Goal: Task Accomplishment & Management: Manage account settings

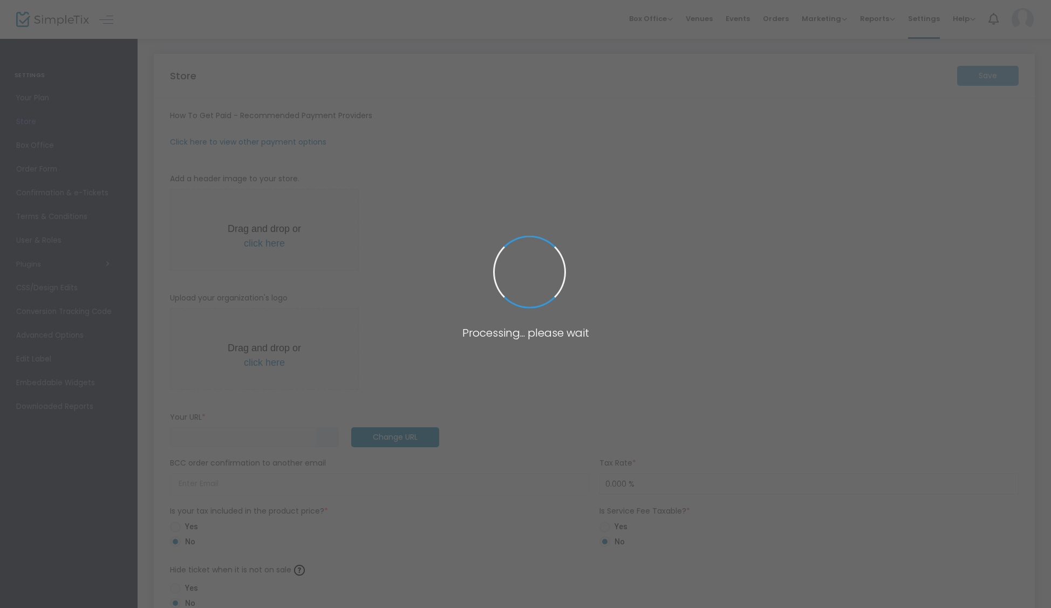
type input "[URL]"
radio input "true"
radio input "false"
radio input "true"
type input "1"
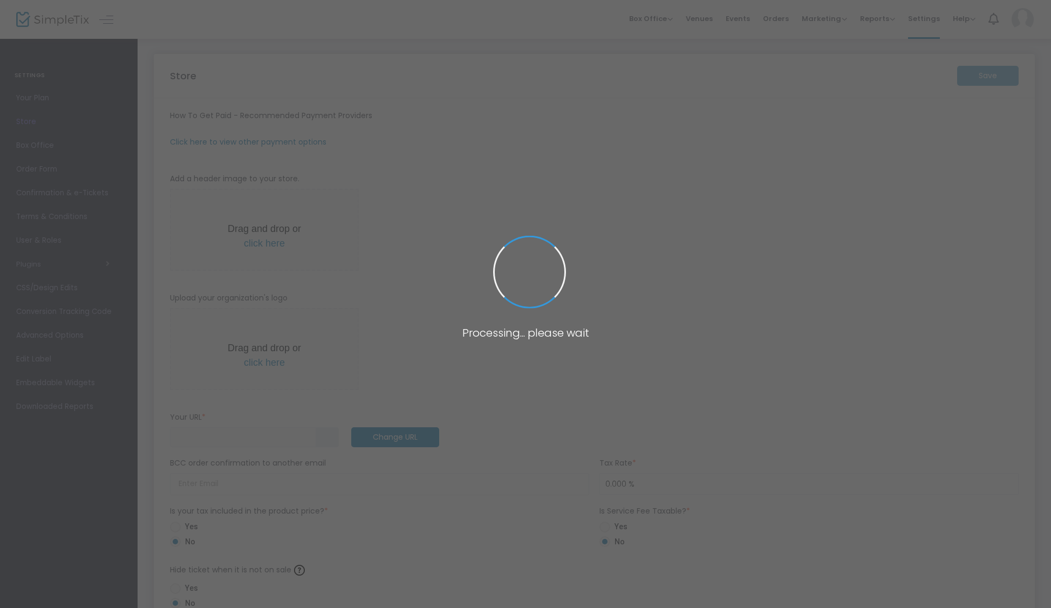
type input "5:00 PM"
type input "Tractor Shed Café and Farm Stand"
type input "6036776172"
type input "https://TractorShedCafandFarmStan"
radio input "true"
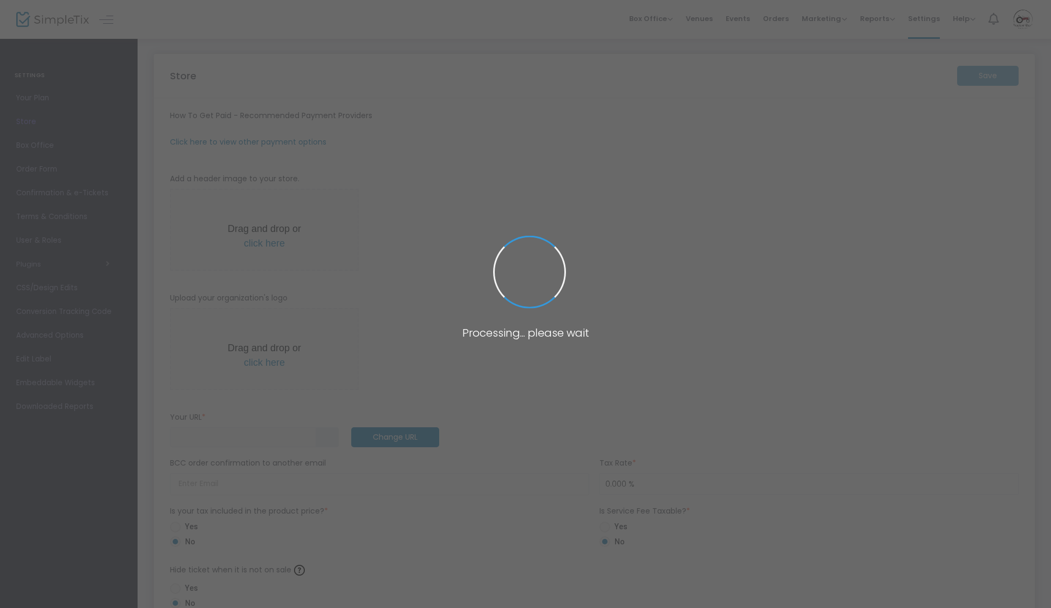
radio input "false"
radio input "true"
type input "1"
type input "5:00 PM"
type input "Tractor Shed Café and Farm Stand"
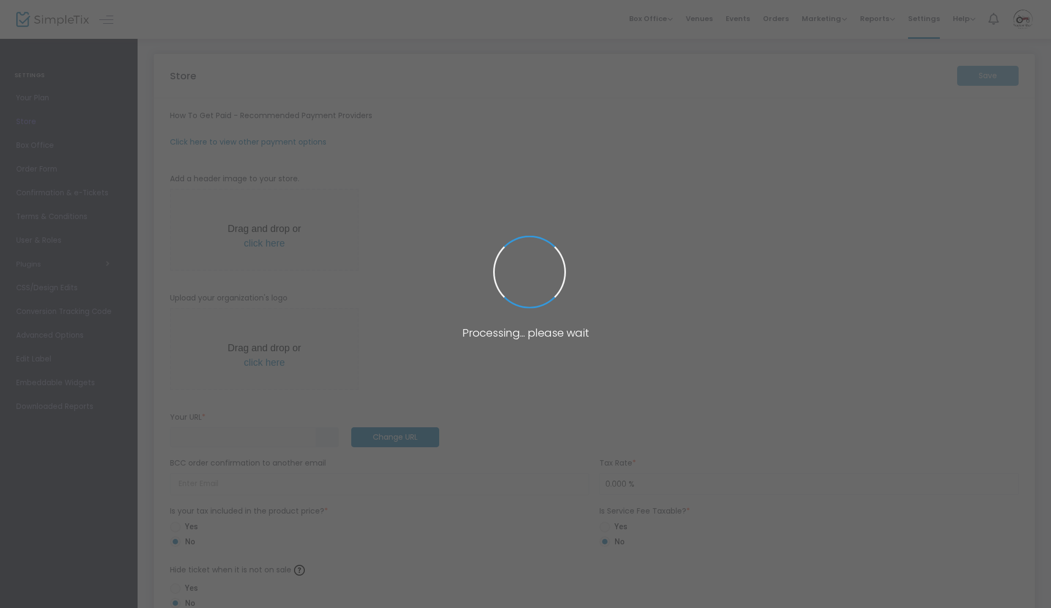
type input "6036776172"
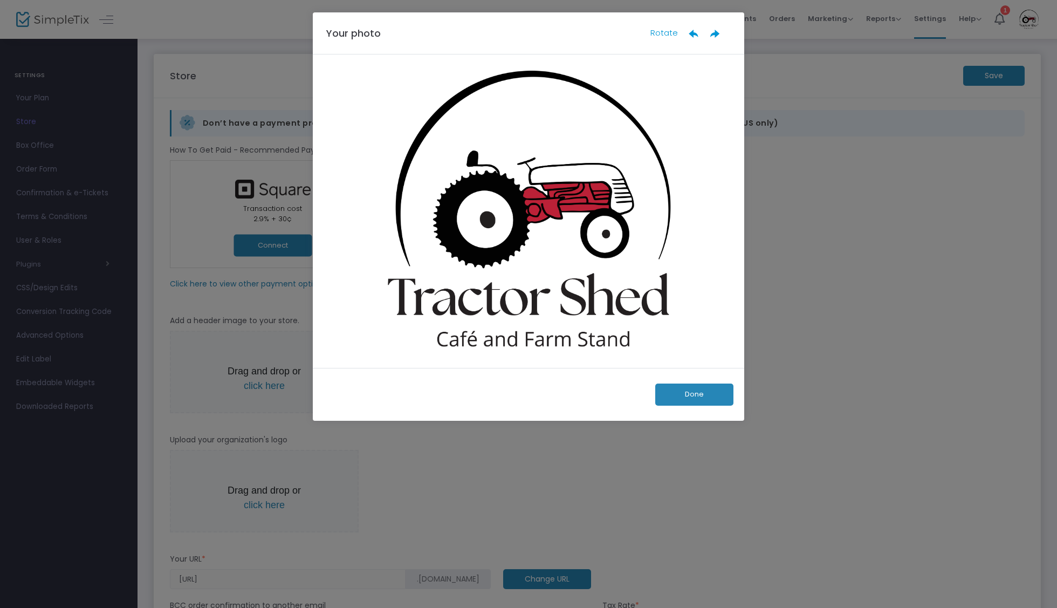
click at [686, 394] on button "Done" at bounding box center [694, 394] width 78 height 22
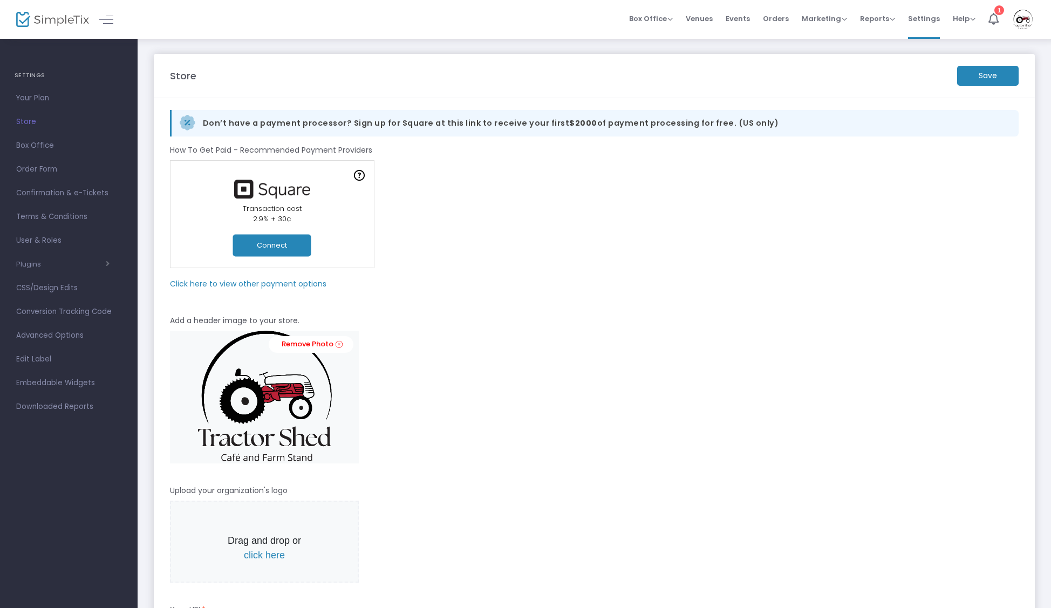
scroll to position [5, 0]
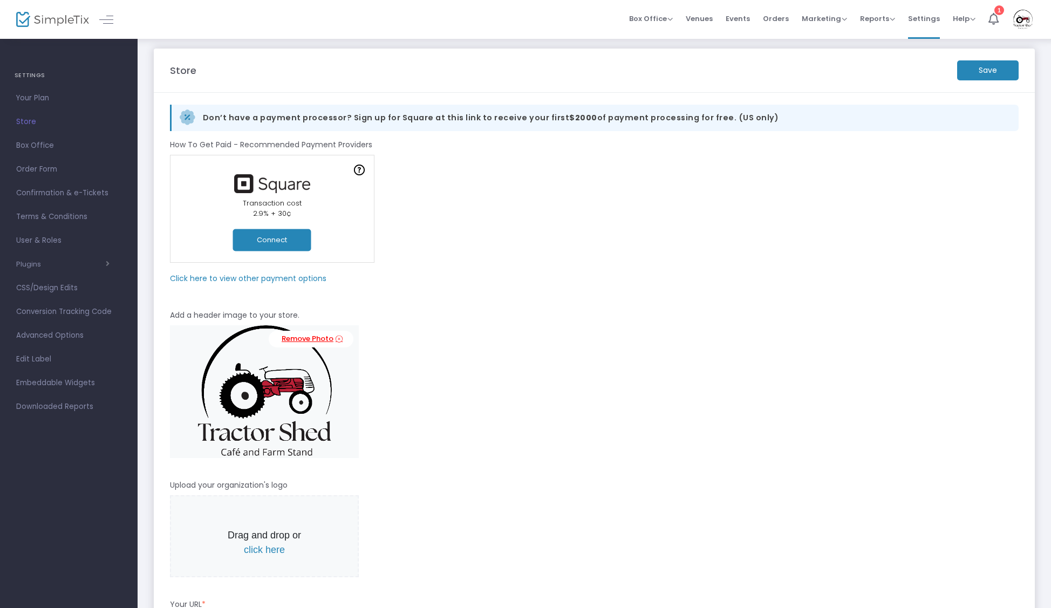
click at [339, 339] on icon at bounding box center [338, 339] width 7 height 10
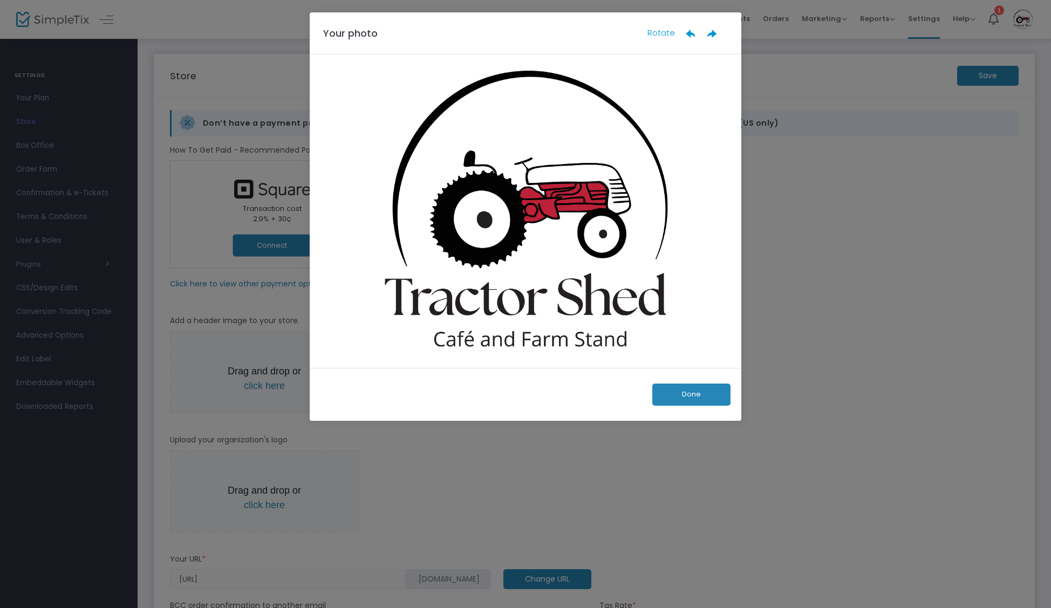
scroll to position [0, 0]
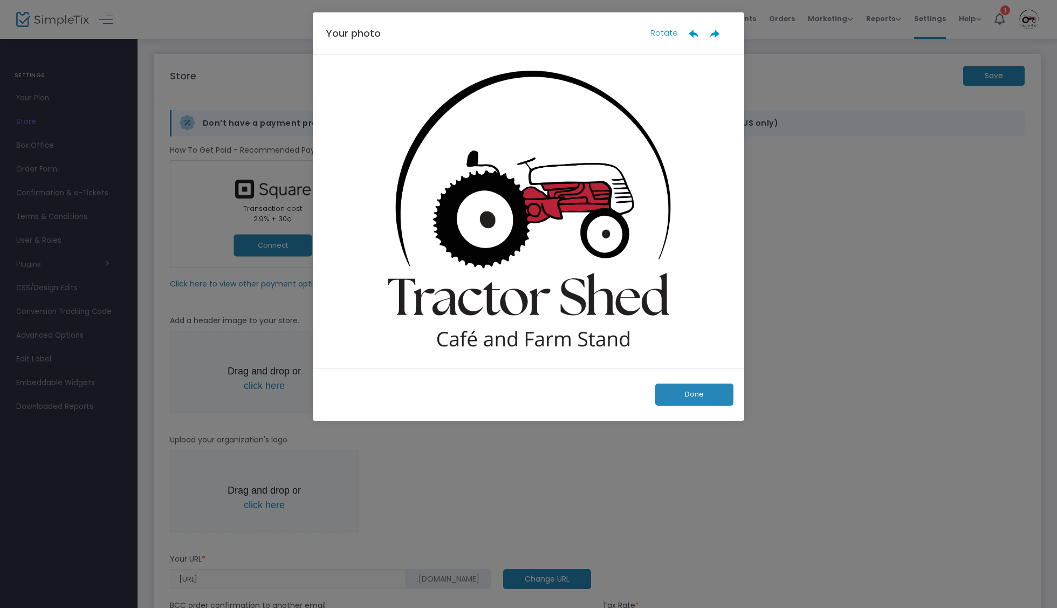
click at [686, 395] on button "Done" at bounding box center [694, 394] width 78 height 22
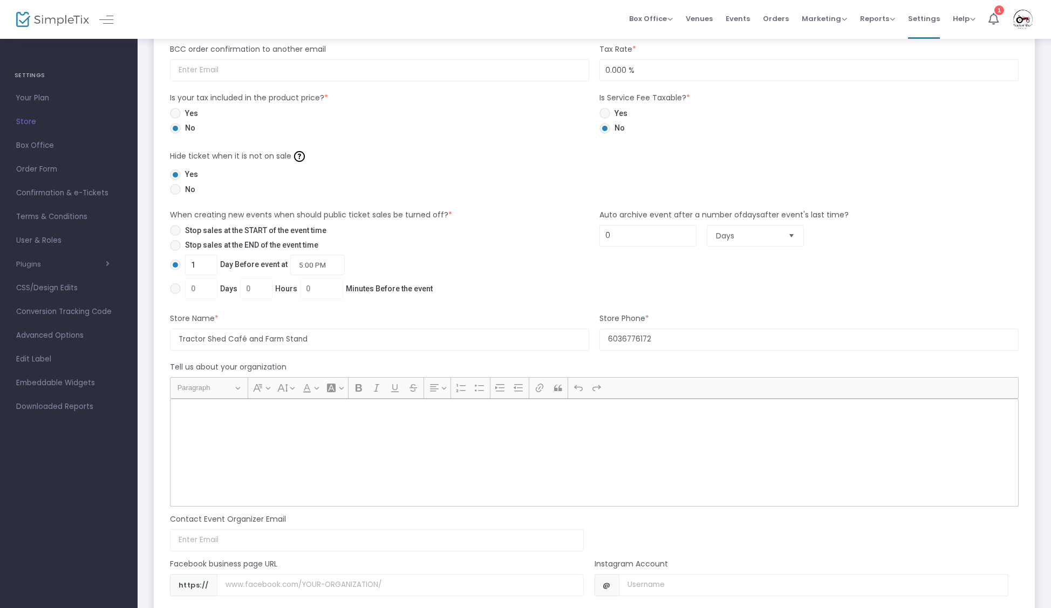
scroll to position [663, 0]
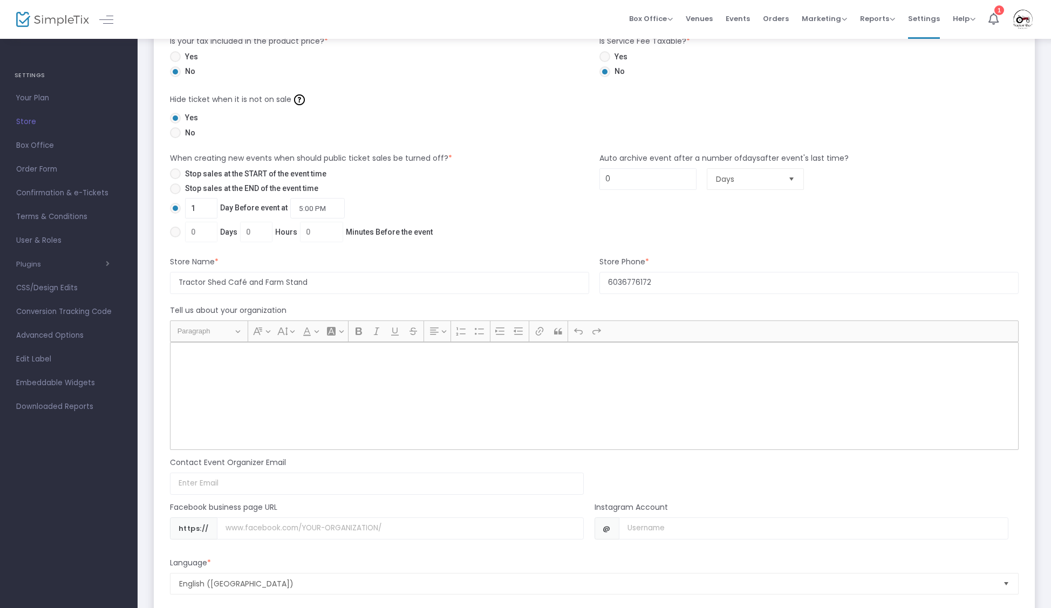
click at [347, 393] on div "Rich Text Editor, main" at bounding box center [594, 396] width 848 height 108
click at [250, 369] on div "Rich Text Editor, main" at bounding box center [594, 396] width 848 height 108
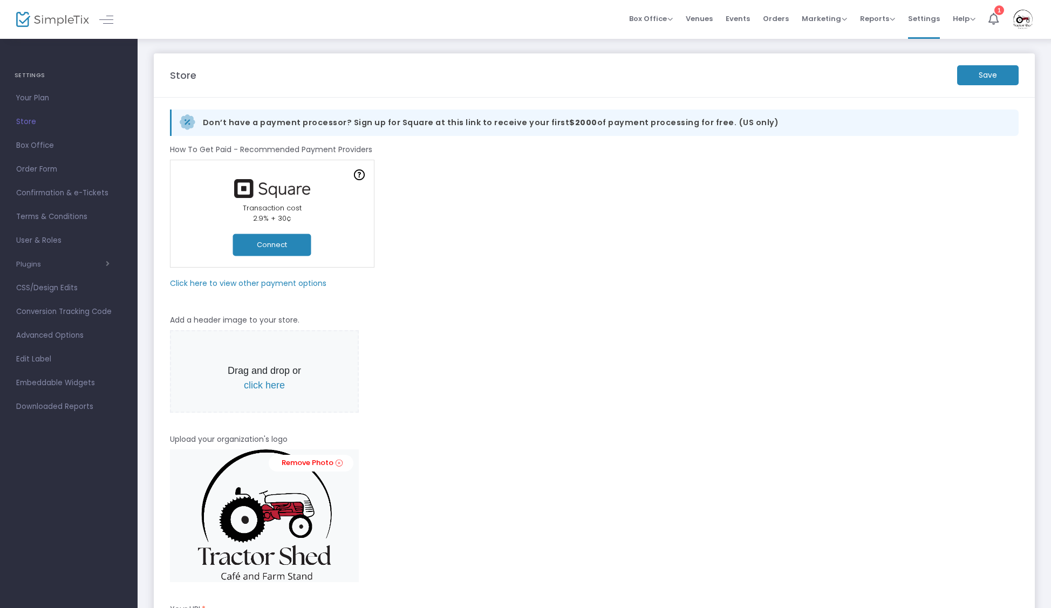
scroll to position [0, 0]
click at [989, 72] on m-button "Save" at bounding box center [987, 76] width 61 height 20
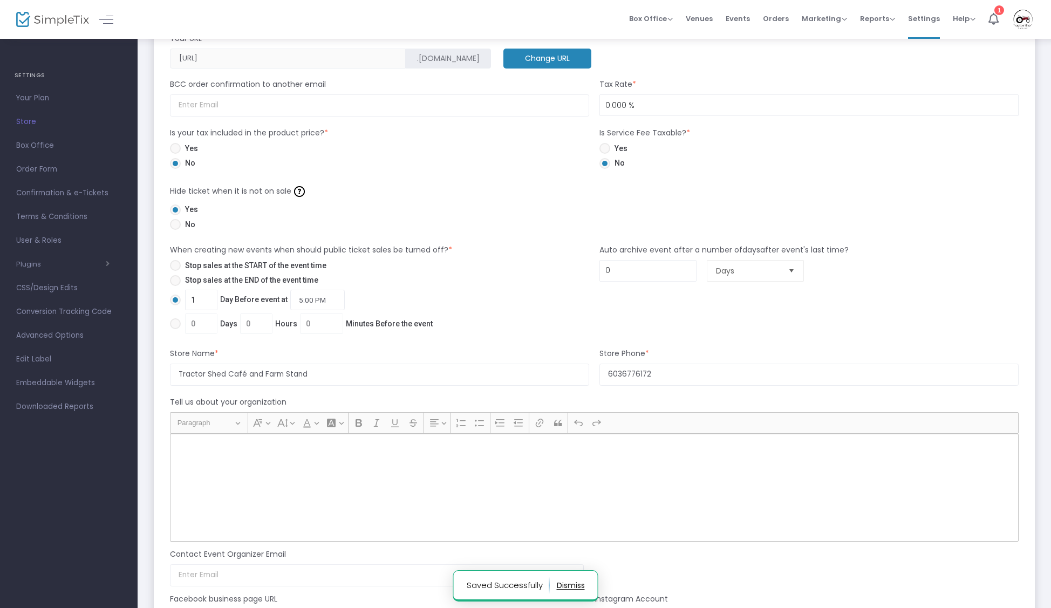
scroll to position [791, 0]
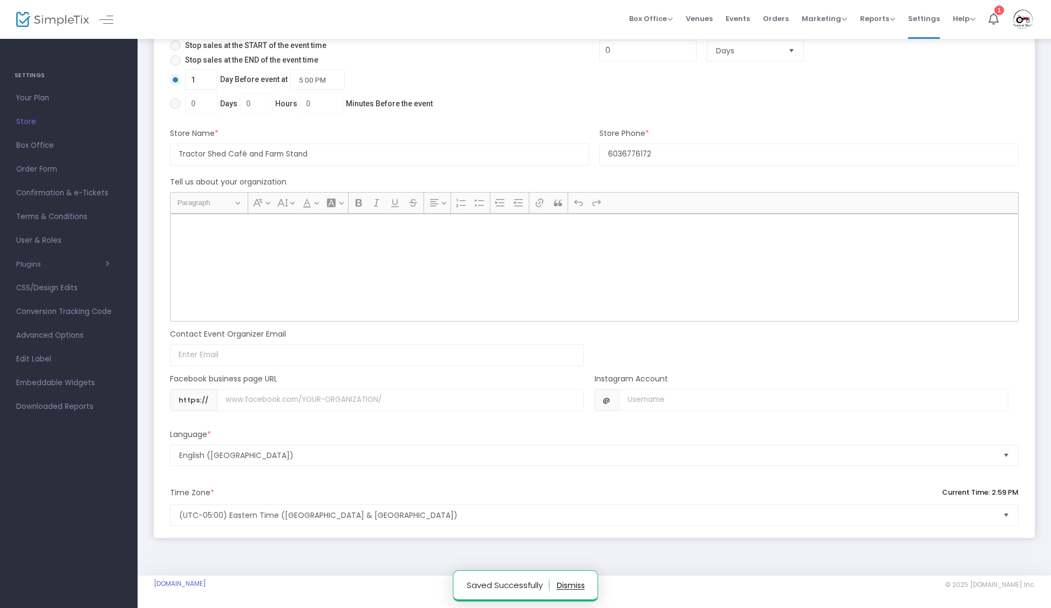
click at [412, 264] on div "Rich Text Editor, main" at bounding box center [594, 268] width 848 height 108
click at [284, 208] on button "Font Size Font Size" at bounding box center [286, 203] width 22 height 16
click at [296, 250] on div "Rich Text Editor, main" at bounding box center [594, 270] width 848 height 108
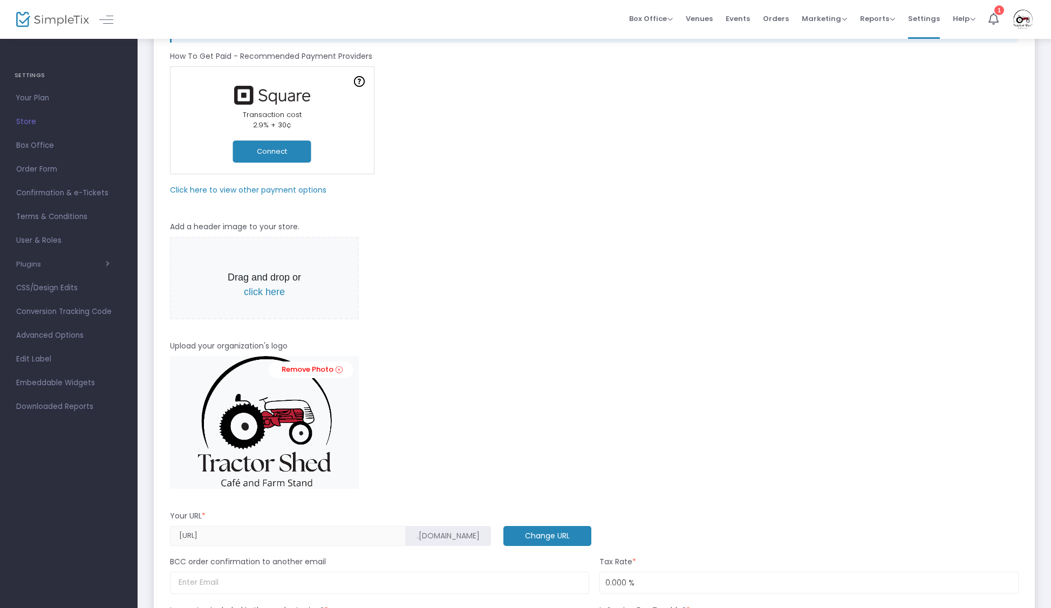
scroll to position [0, 0]
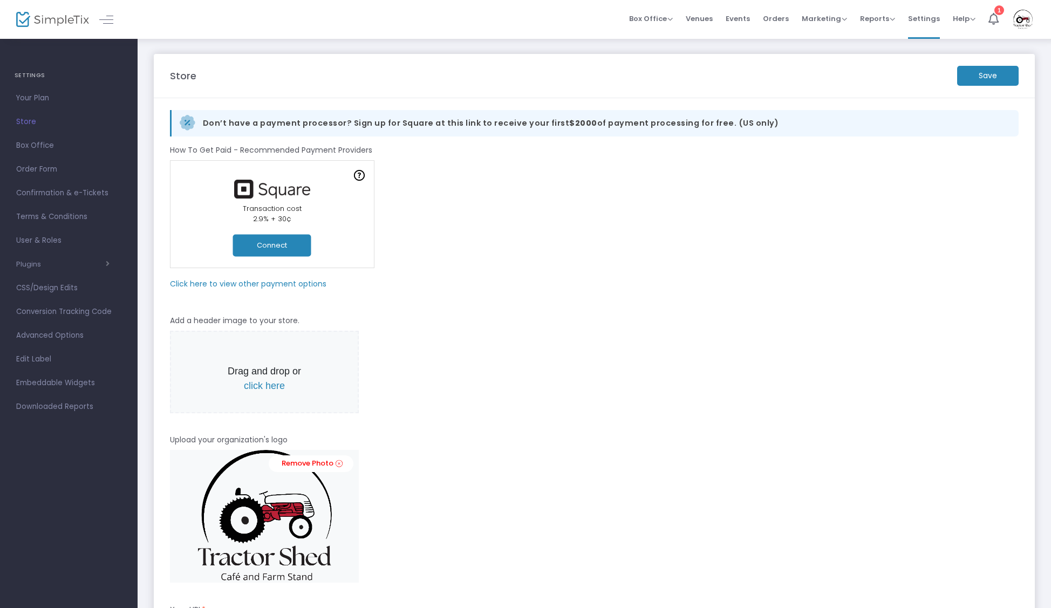
click at [1024, 16] on img at bounding box center [1022, 19] width 22 height 19
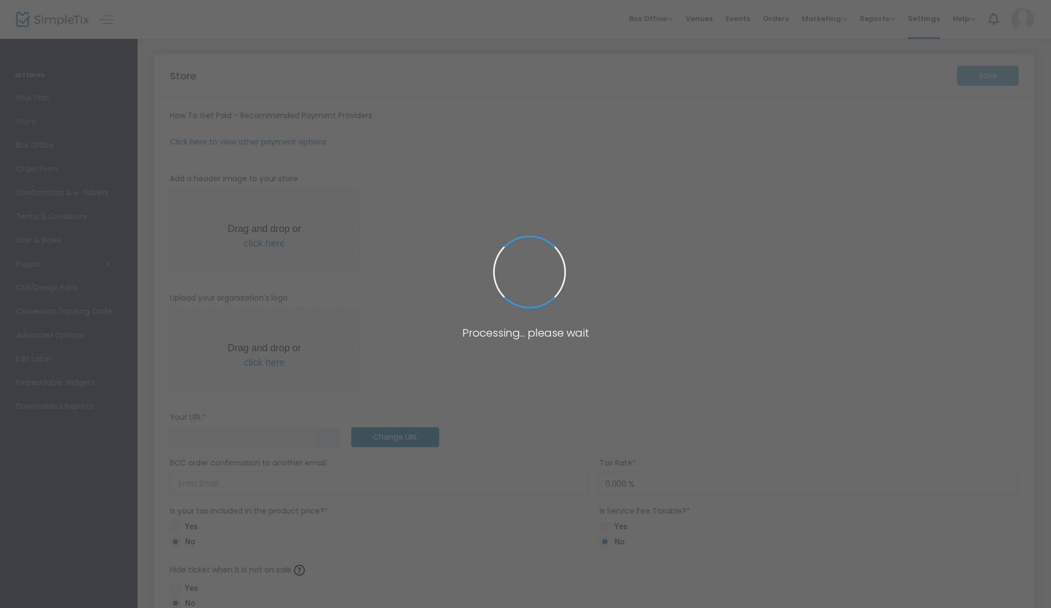
type input "[URL]"
radio input "true"
radio input "false"
radio input "true"
type input "1"
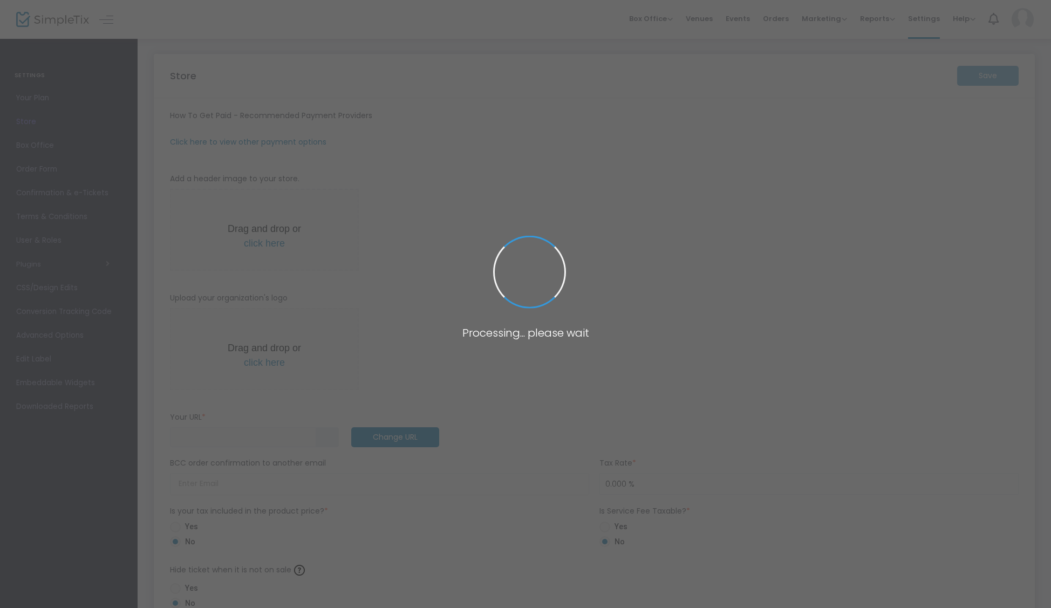
type input "5:00 PM"
type input "Tractor Shed Café and Farm Stand"
type input "6036776172"
type input "[URL]"
radio input "true"
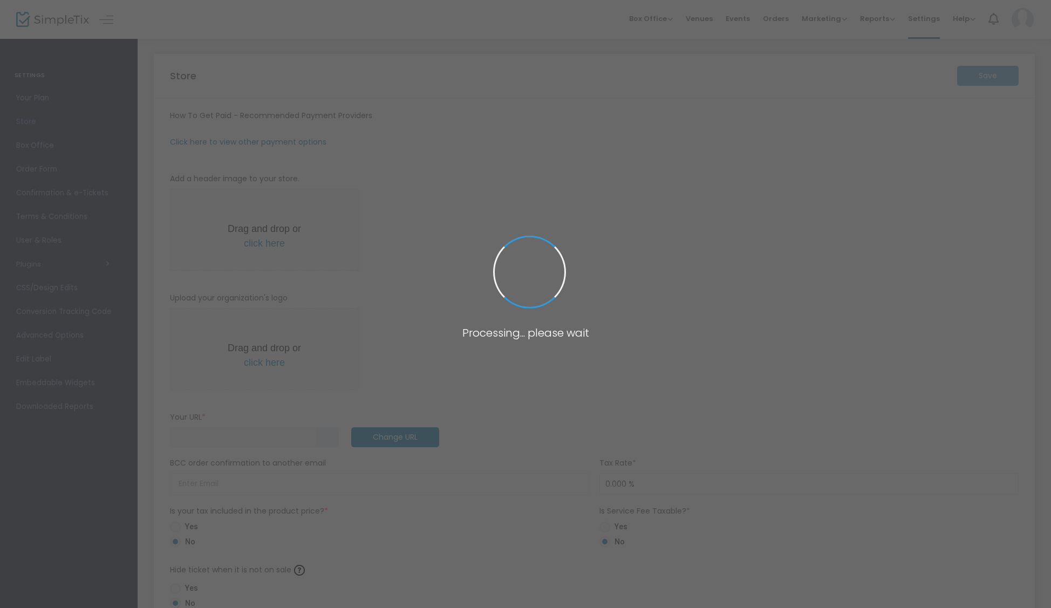
radio input "false"
radio input "true"
type input "1"
type input "5:00 PM"
type input "Tractor Shed Café and Farm Stand"
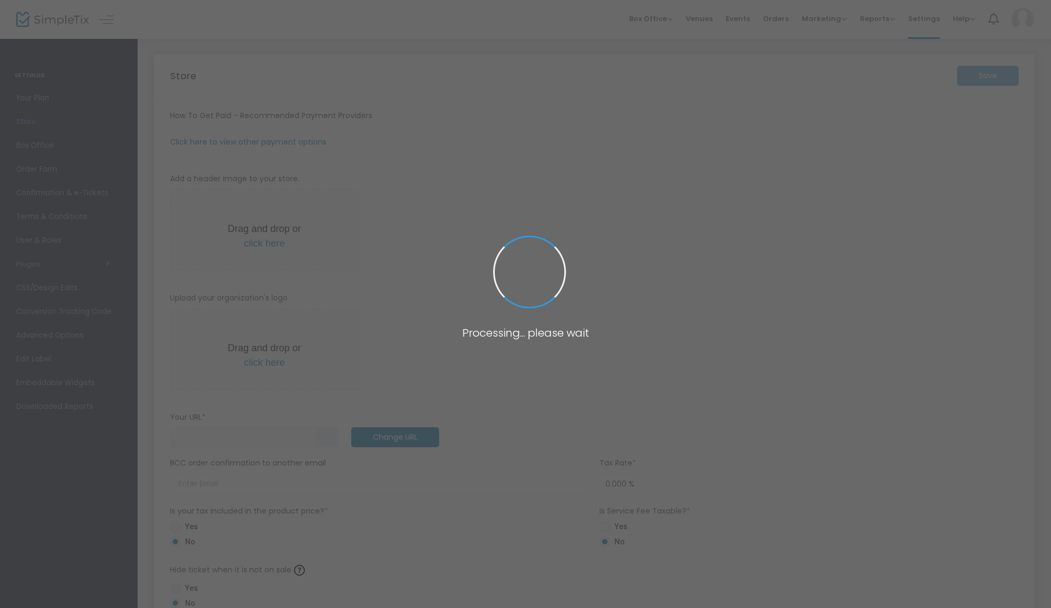
type input "6036776172"
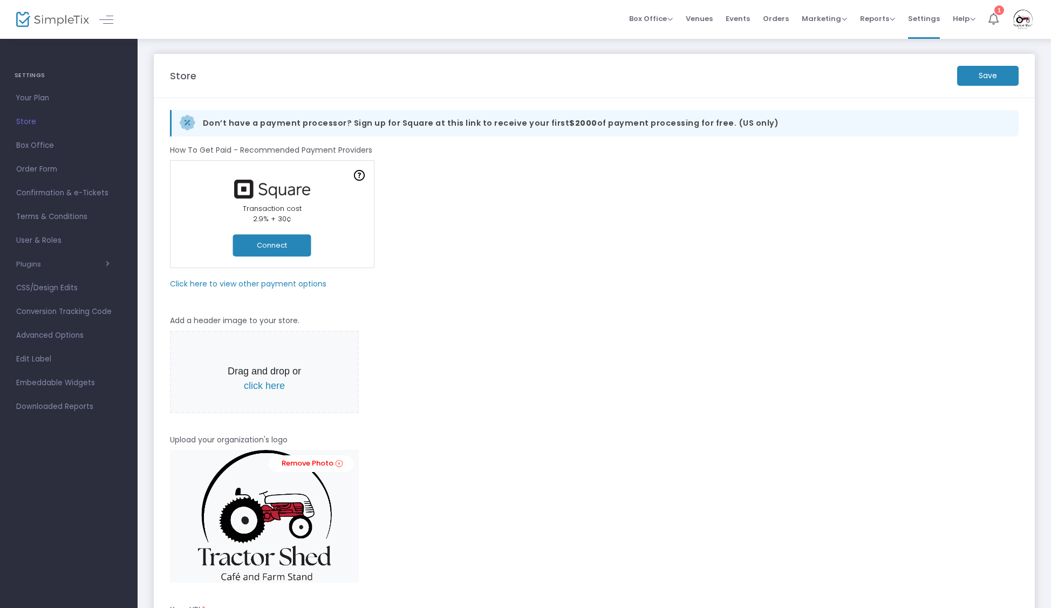
click at [998, 20] on li "1" at bounding box center [993, 19] width 23 height 39
click at [1024, 18] on img at bounding box center [1022, 19] width 22 height 19
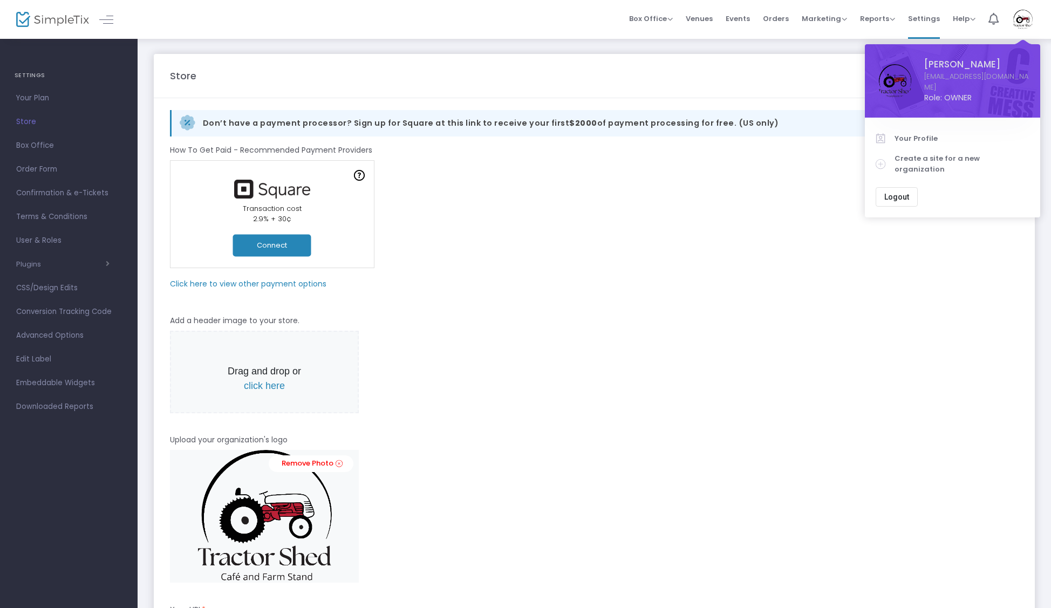
click at [902, 193] on span "Logout" at bounding box center [896, 197] width 25 height 9
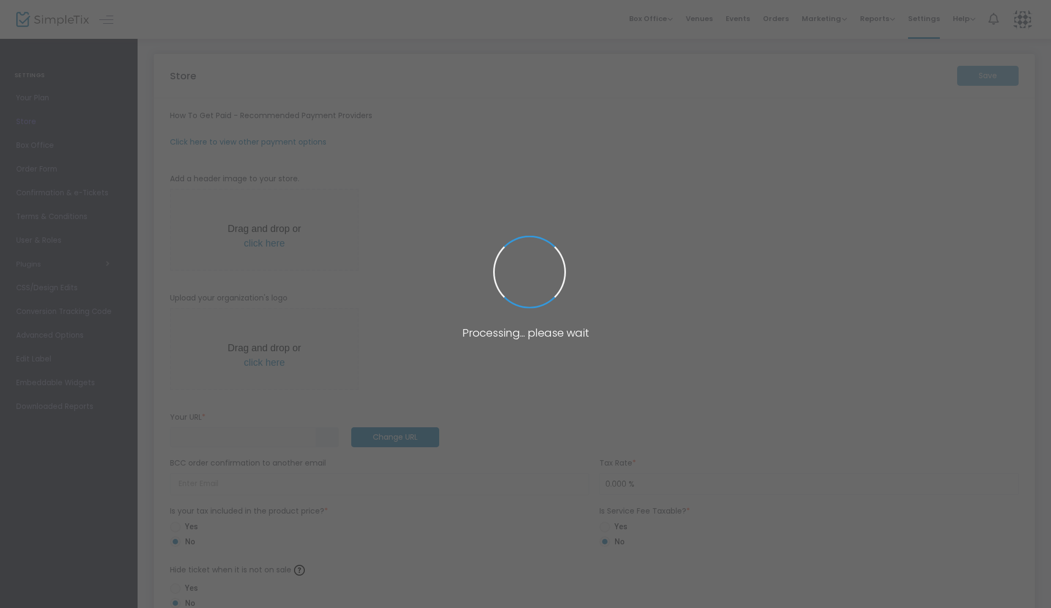
type input "[URL]"
radio input "true"
radio input "false"
radio input "true"
type input "Tractor Shed Cafe and Farm Stand"
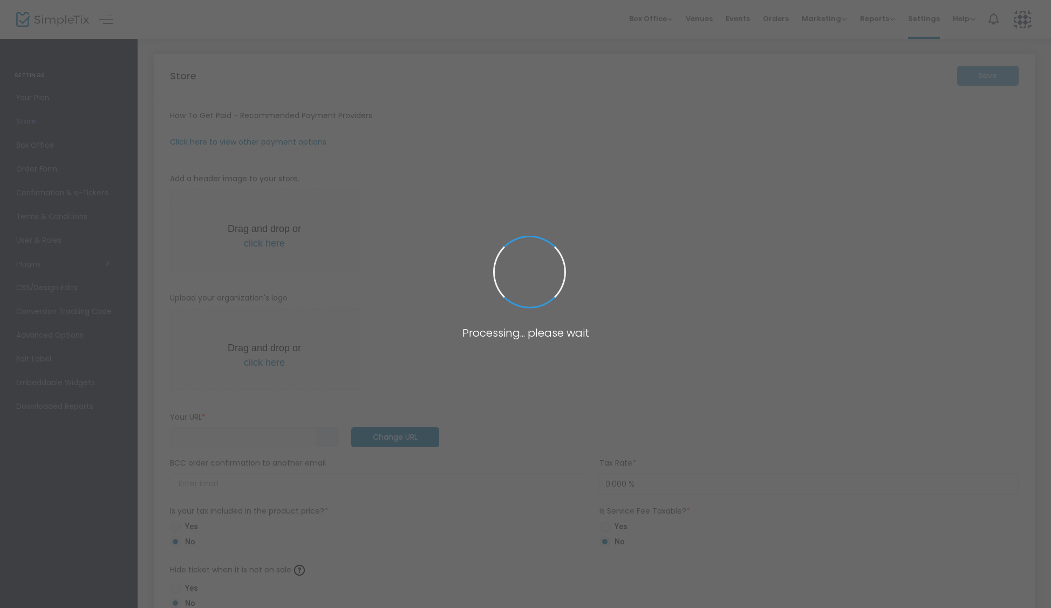
type input "[PHONE_NUMBER]"
type input "[DOMAIN_NAME][URL]"
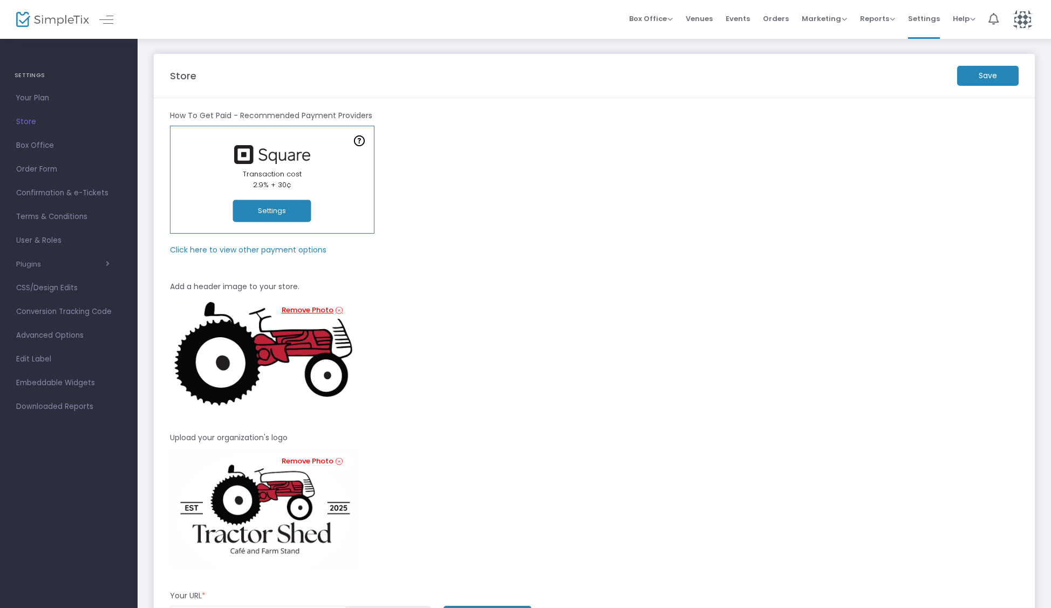
click at [305, 308] on link "Remove Photo" at bounding box center [311, 310] width 85 height 17
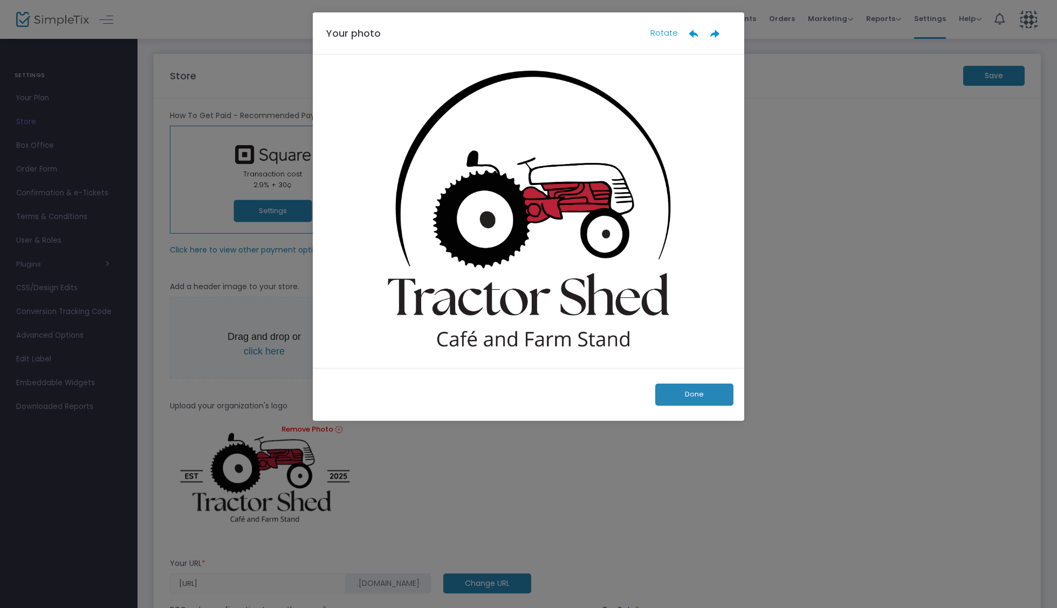
click at [699, 390] on button "Done" at bounding box center [694, 394] width 78 height 22
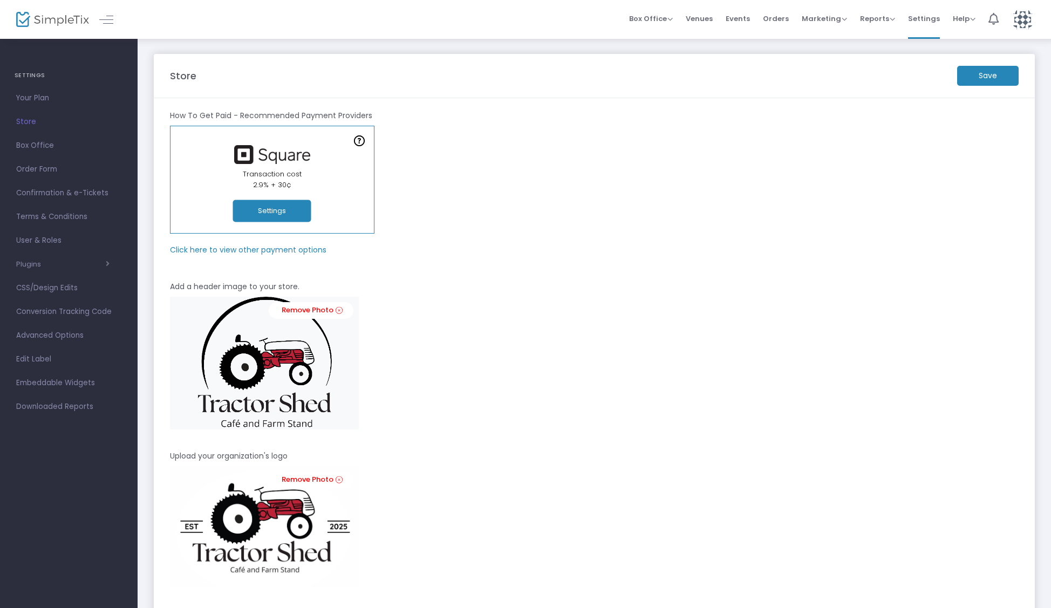
click at [999, 74] on m-button "Save" at bounding box center [987, 76] width 61 height 20
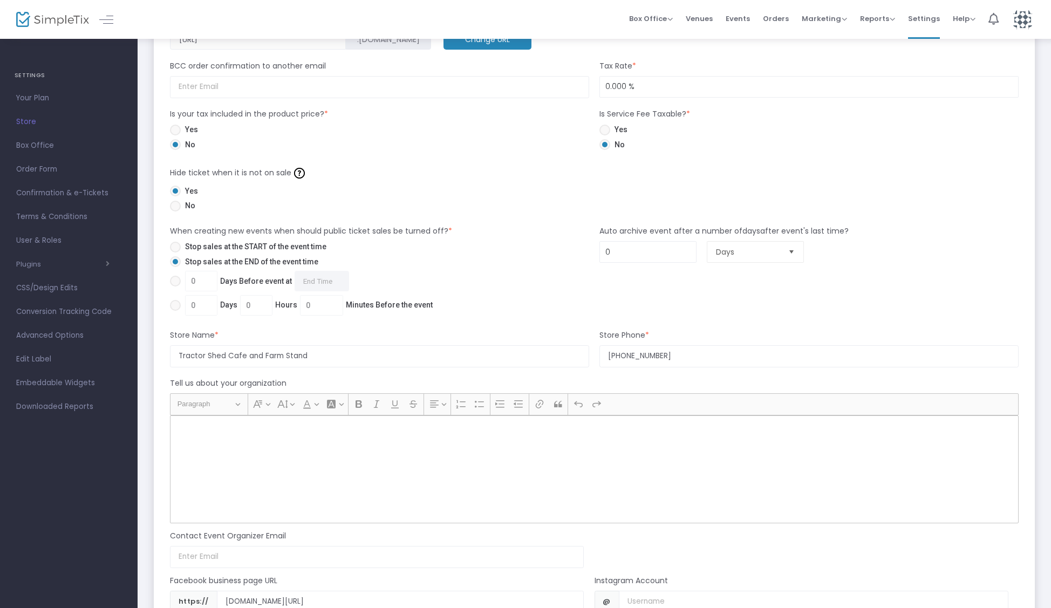
scroll to position [595, 0]
click at [243, 356] on input "Tractor Shed Cafe and Farm Stand" at bounding box center [379, 355] width 419 height 22
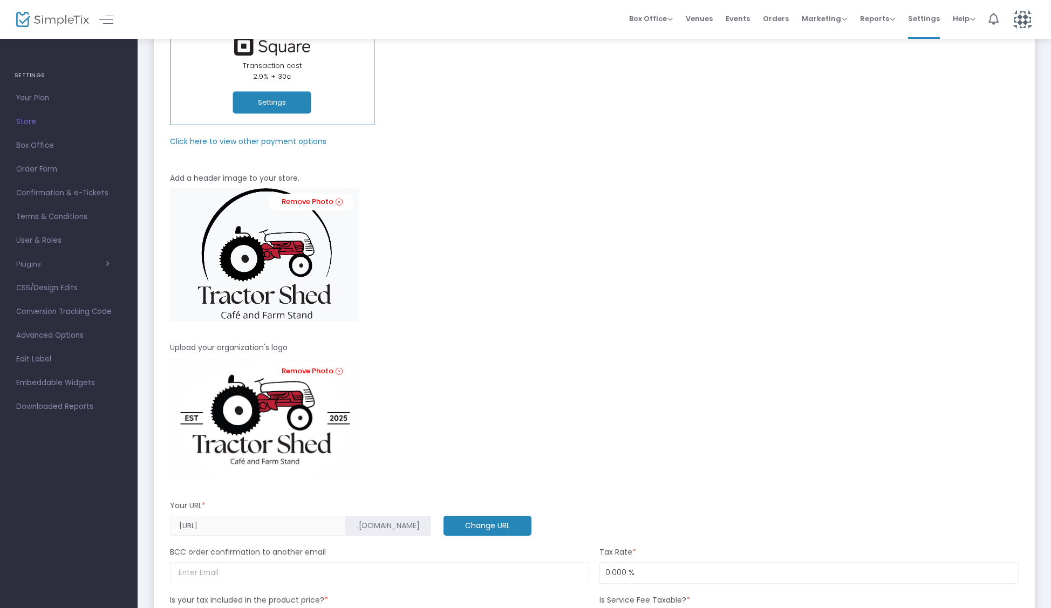
scroll to position [0, 0]
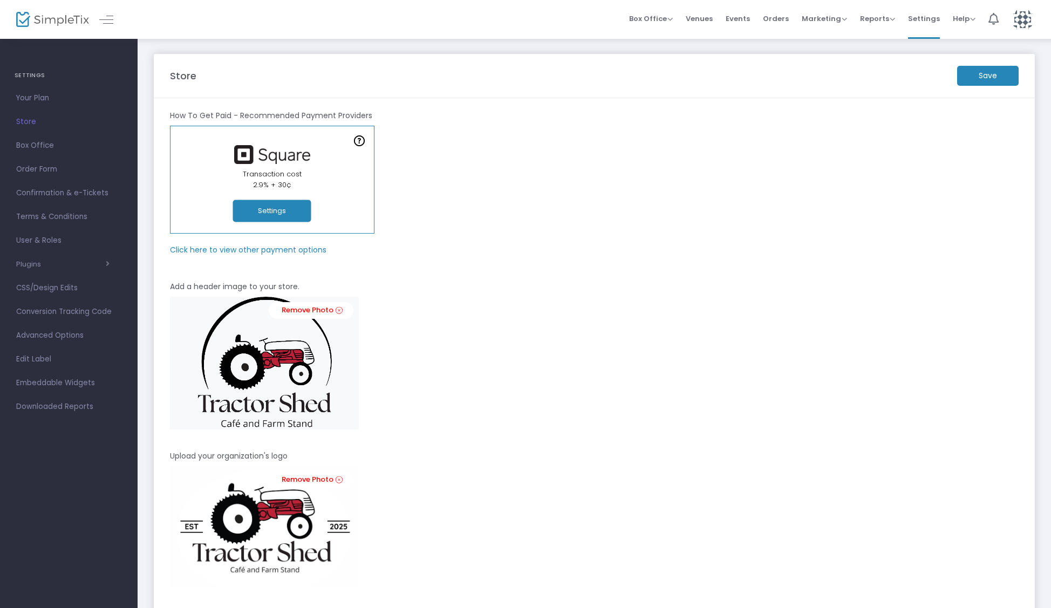
type input "Tractor Shed Café and Farm Stand"
click at [989, 74] on m-button "Save" at bounding box center [987, 76] width 61 height 20
